Goal: Find contact information: Find contact information

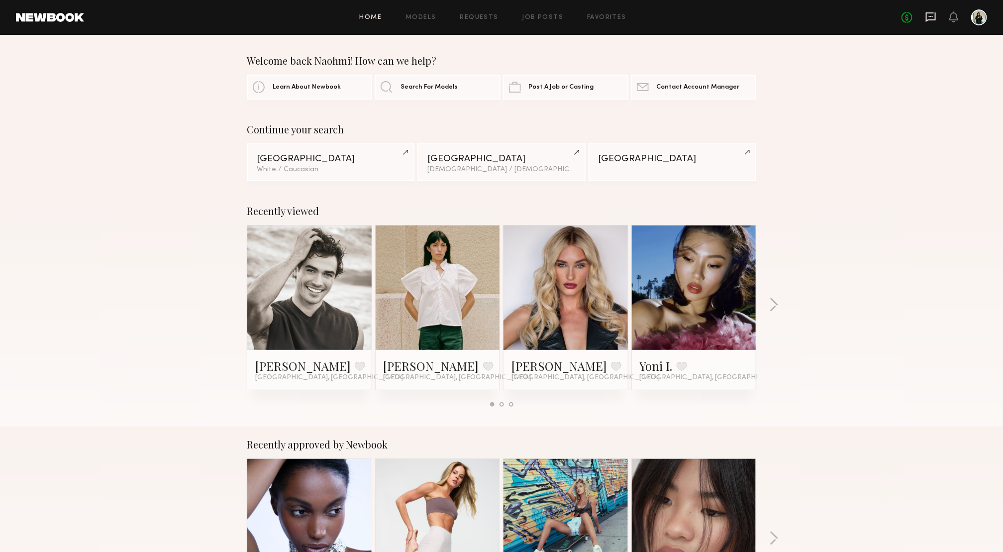
click at [929, 17] on icon at bounding box center [931, 16] width 11 height 11
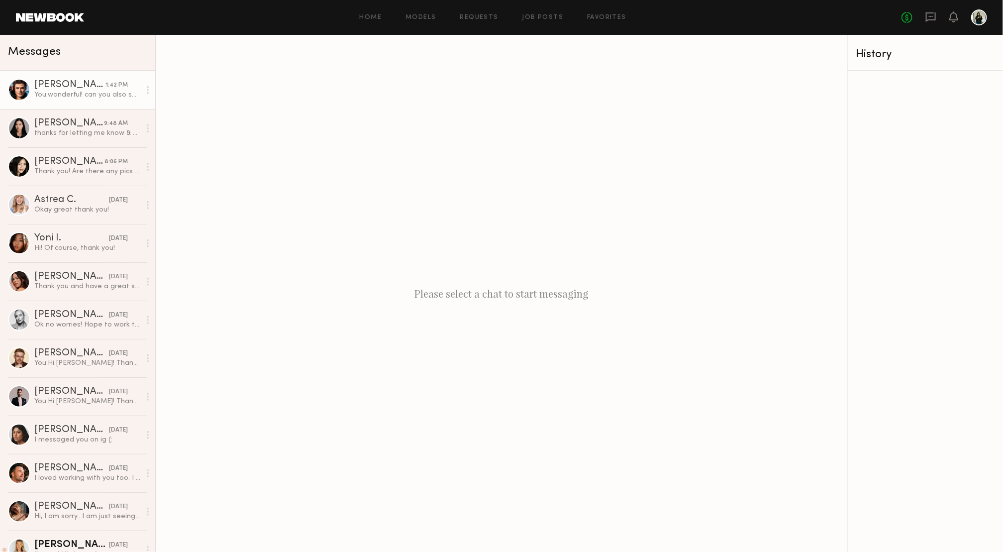
click at [109, 100] on link "[PERSON_NAME] 1:42 PM You: wonderful! can you also send [PERSON_NAME]'s email a…" at bounding box center [77, 90] width 155 height 38
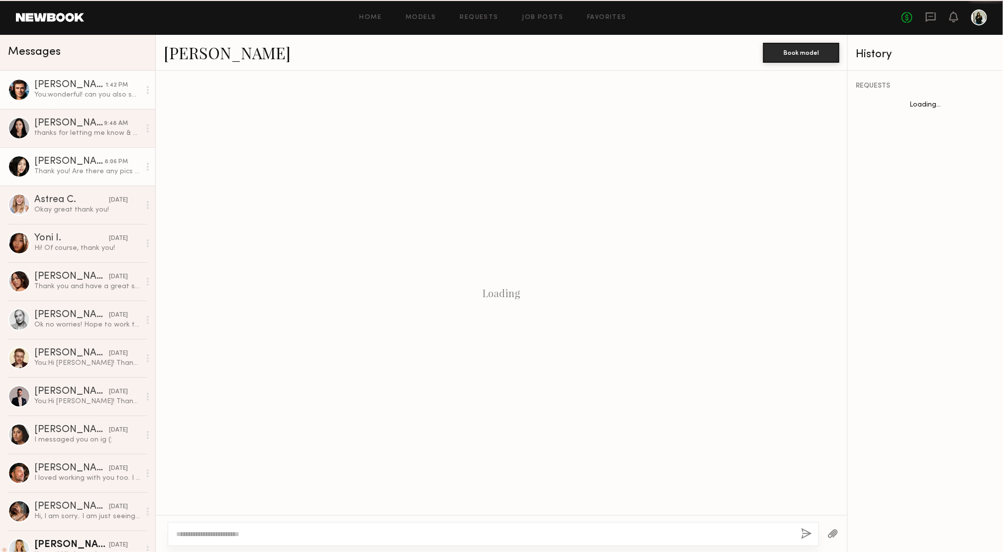
scroll to position [588, 0]
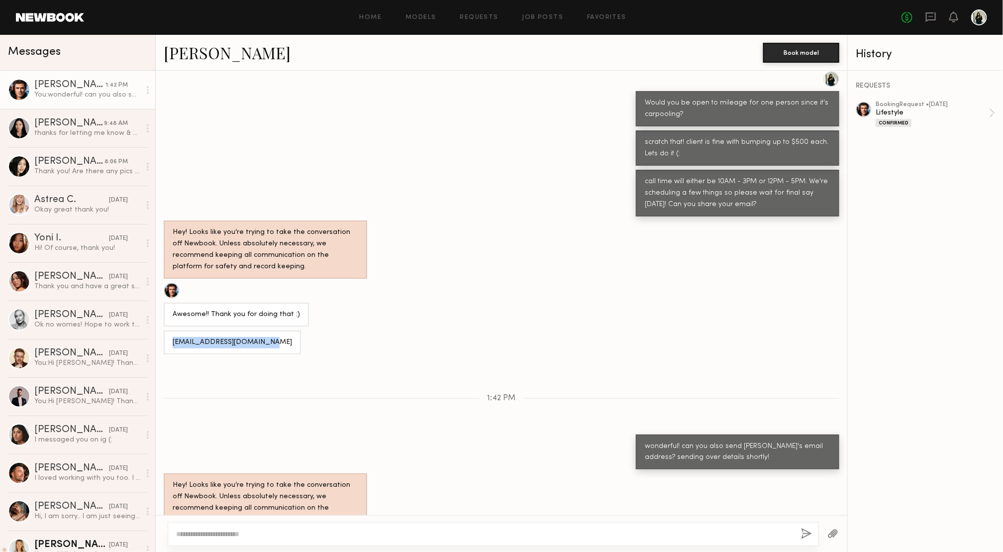
drag, startPoint x: 271, startPoint y: 318, endPoint x: 160, endPoint y: 318, distance: 111.0
click at [160, 330] on div "[EMAIL_ADDRESS][DOMAIN_NAME]" at bounding box center [502, 342] width 692 height 24
copy div "[EMAIL_ADDRESS][DOMAIN_NAME]"
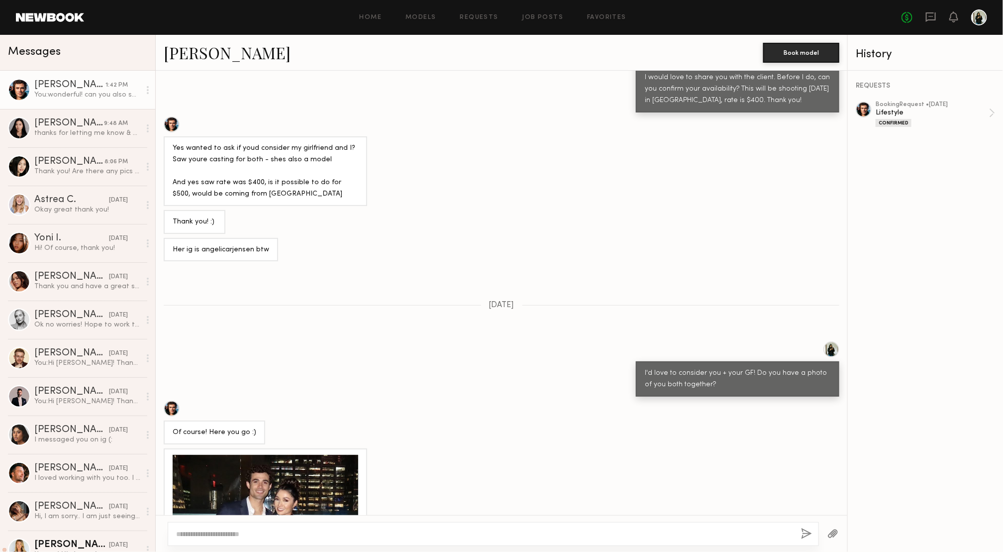
scroll to position [342, 0]
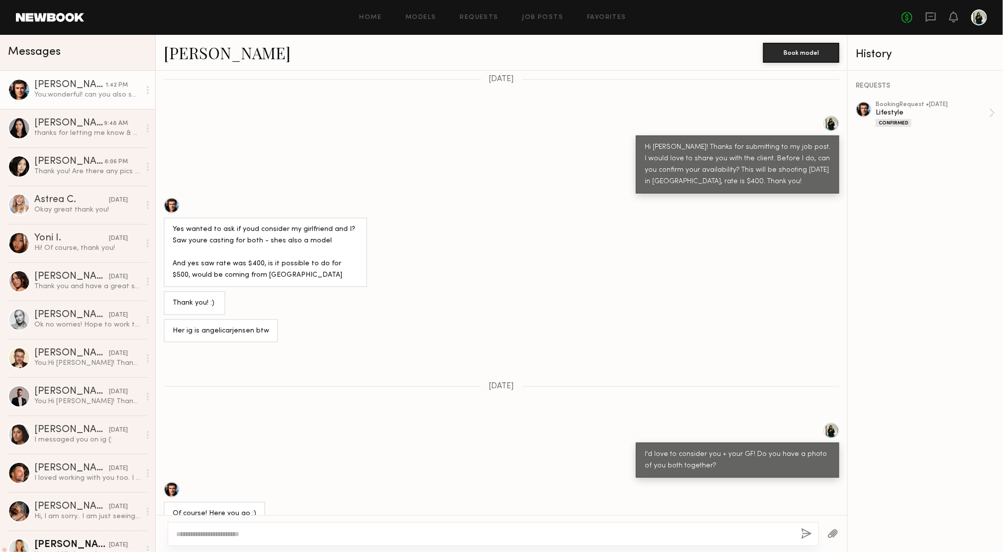
click at [236, 326] on div "Her ig is angelicarjensen btw" at bounding box center [221, 331] width 97 height 11
copy div "angelicarjensen"
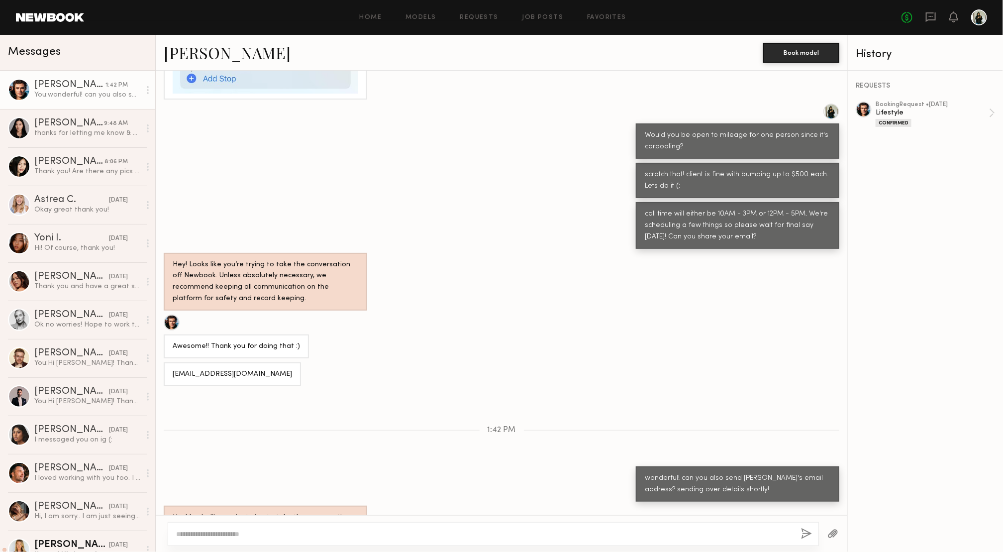
scroll to position [1808, 0]
